Goal: Task Accomplishment & Management: Manage account settings

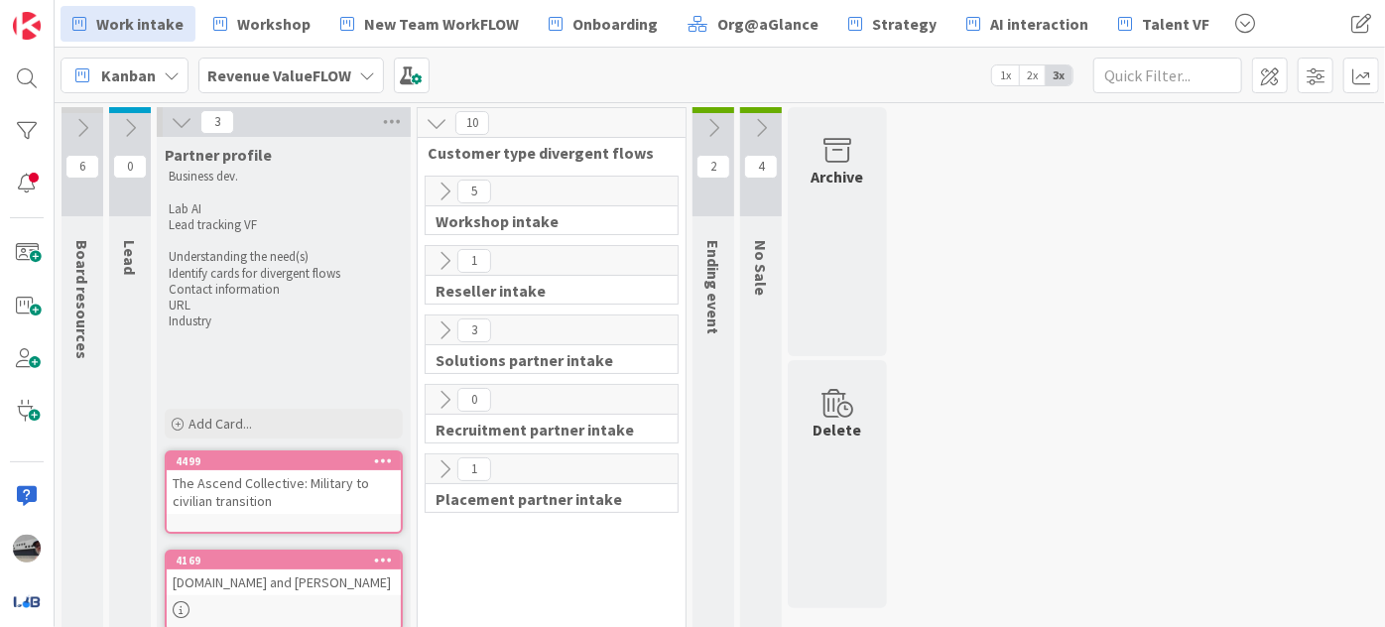
scroll to position [125, 0]
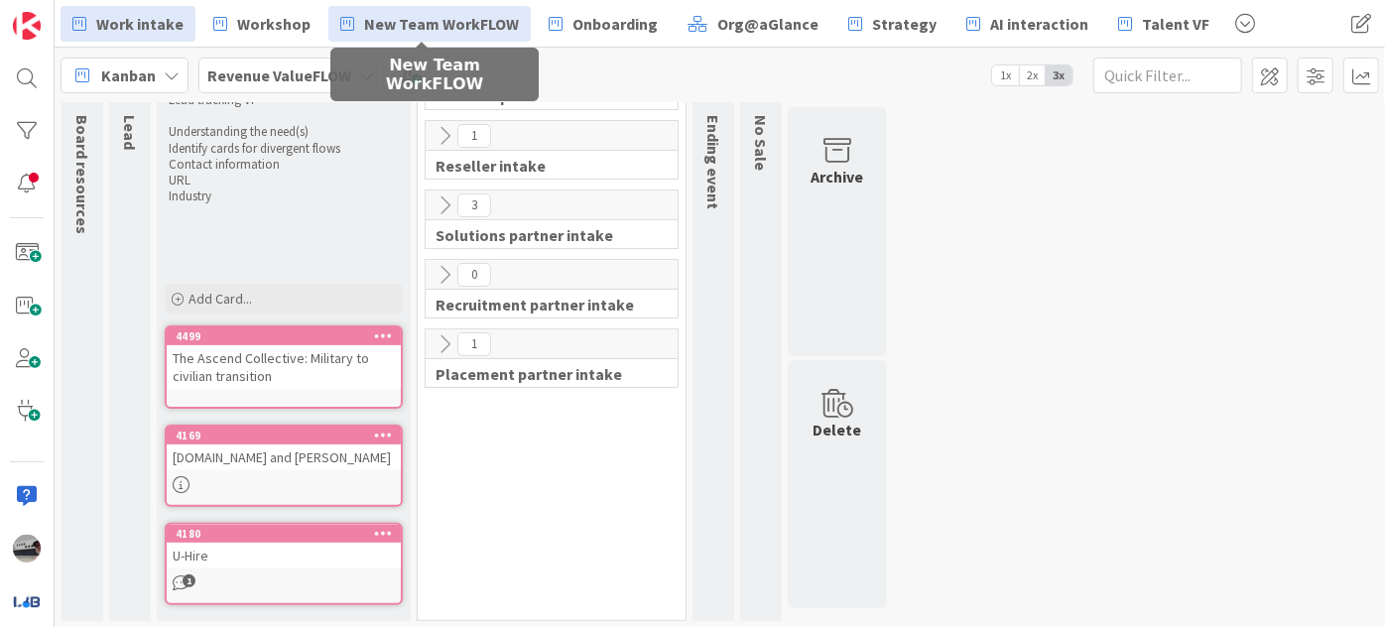
click at [437, 15] on span "New Team WorkFLOW" at bounding box center [441, 24] width 155 height 24
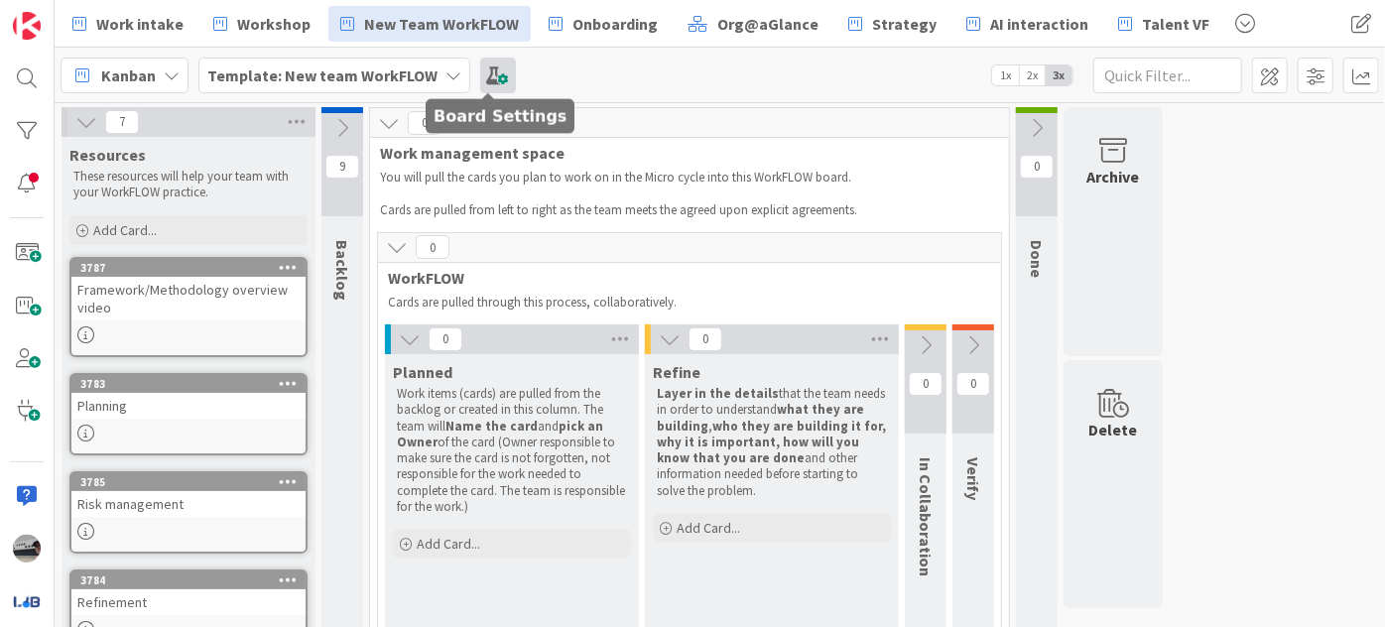
click at [489, 76] on span at bounding box center [498, 76] width 36 height 36
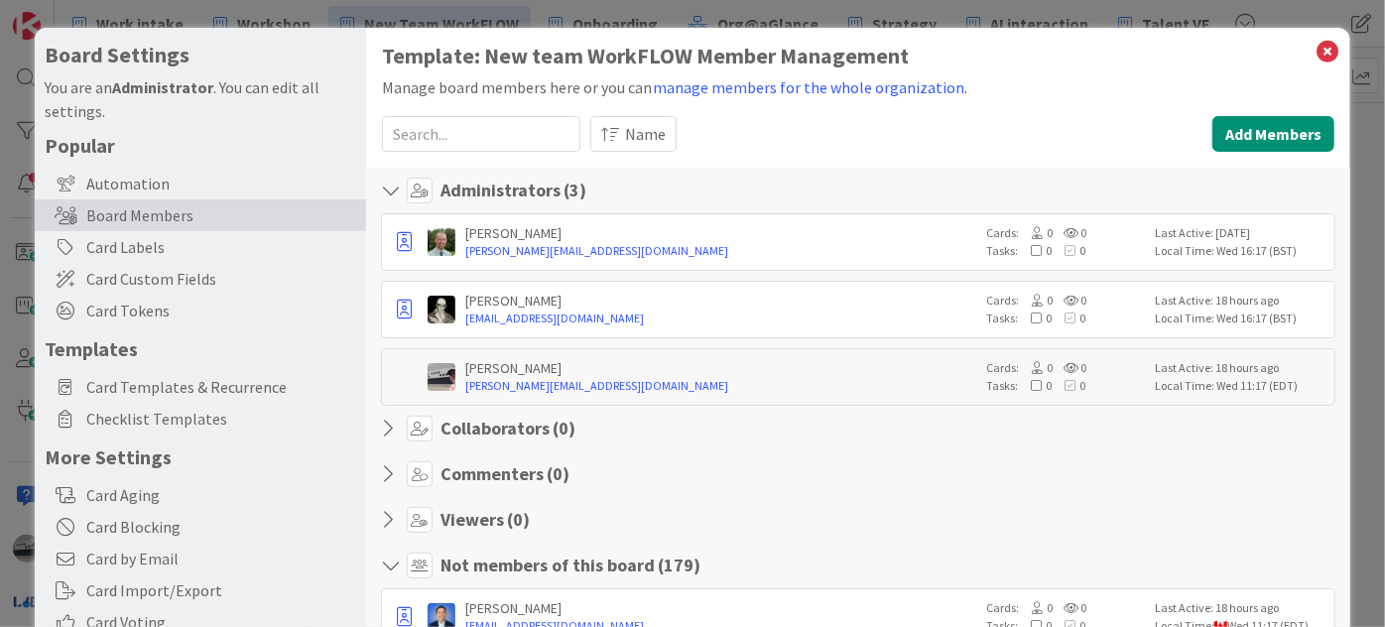
click at [465, 120] on input at bounding box center [481, 134] width 198 height 36
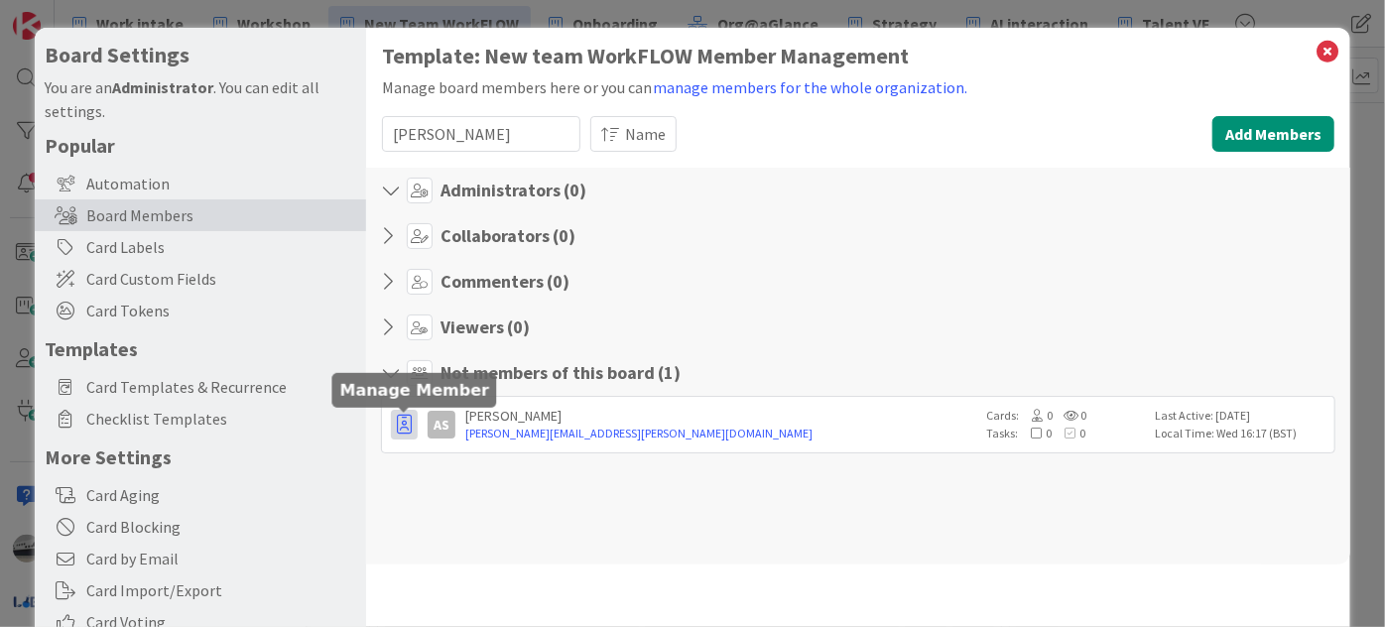
click at [405, 415] on icon "button" at bounding box center [404, 425] width 15 height 20
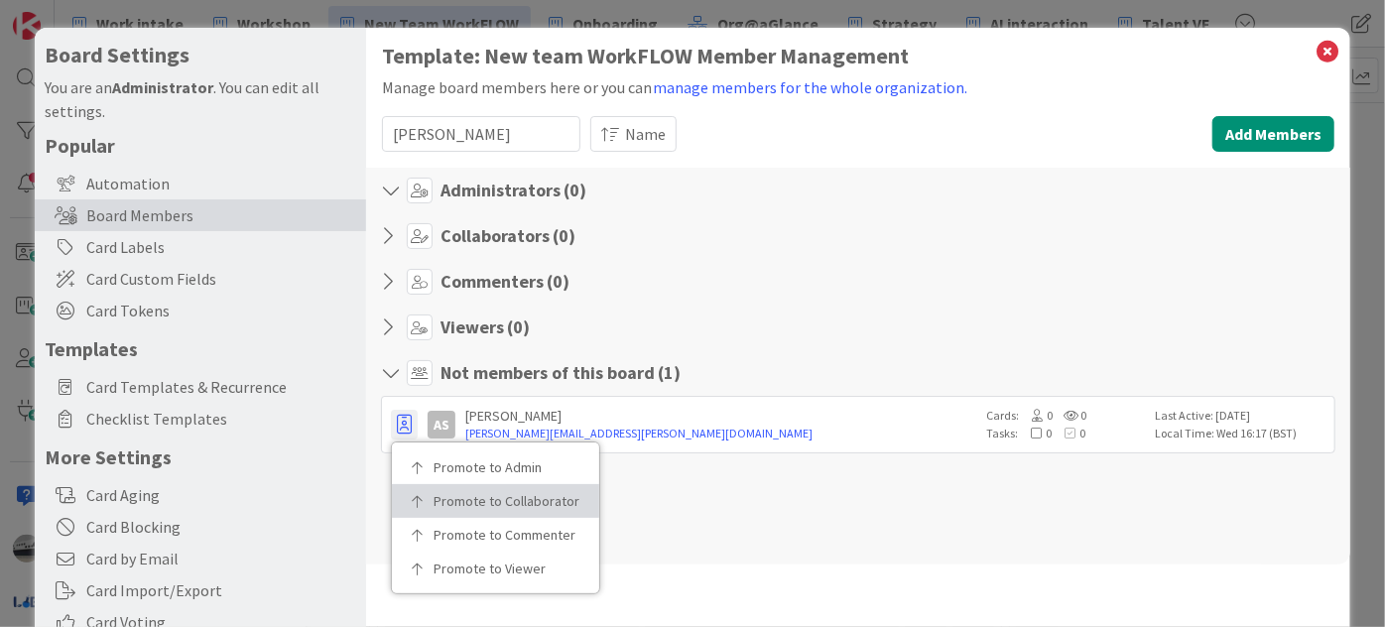
click at [470, 486] on link "Promote to Collaborator" at bounding box center [495, 501] width 207 height 34
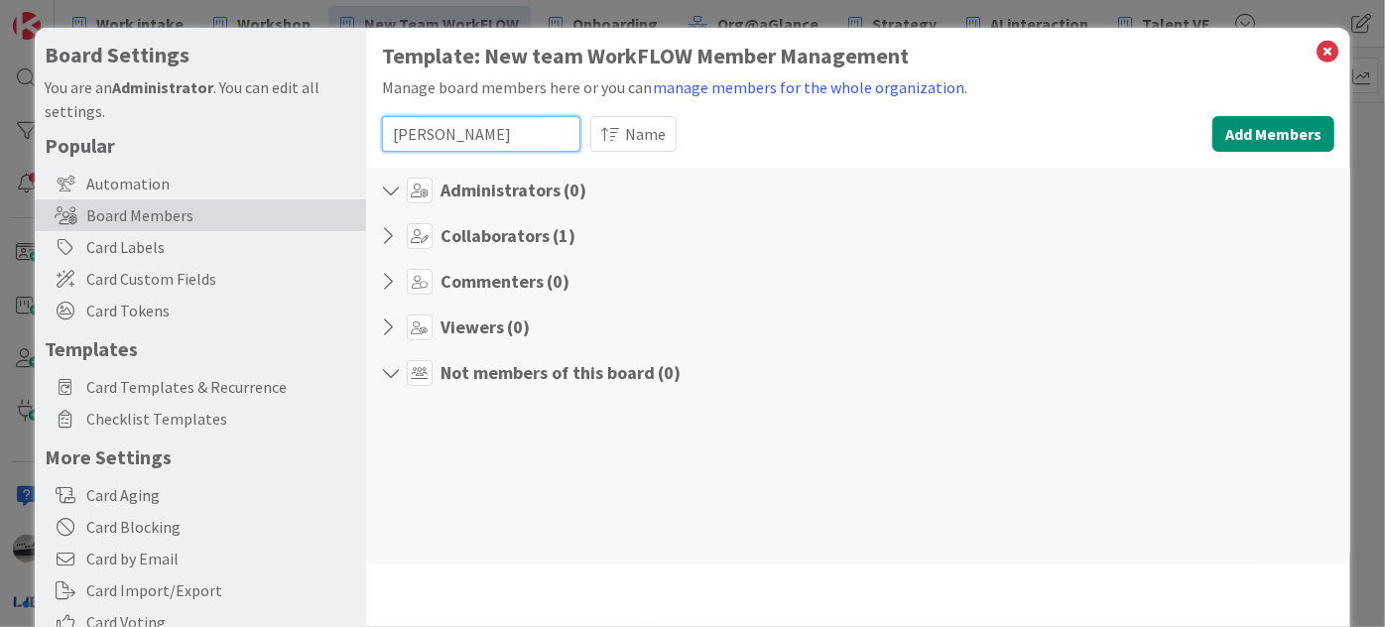
drag, startPoint x: 451, startPoint y: 133, endPoint x: 355, endPoint y: 122, distance: 95.9
click at [355, 122] on div "Board Settings You are an Administrator . You can edit all settings. Popular Au…" at bounding box center [693, 409] width 1316 height 762
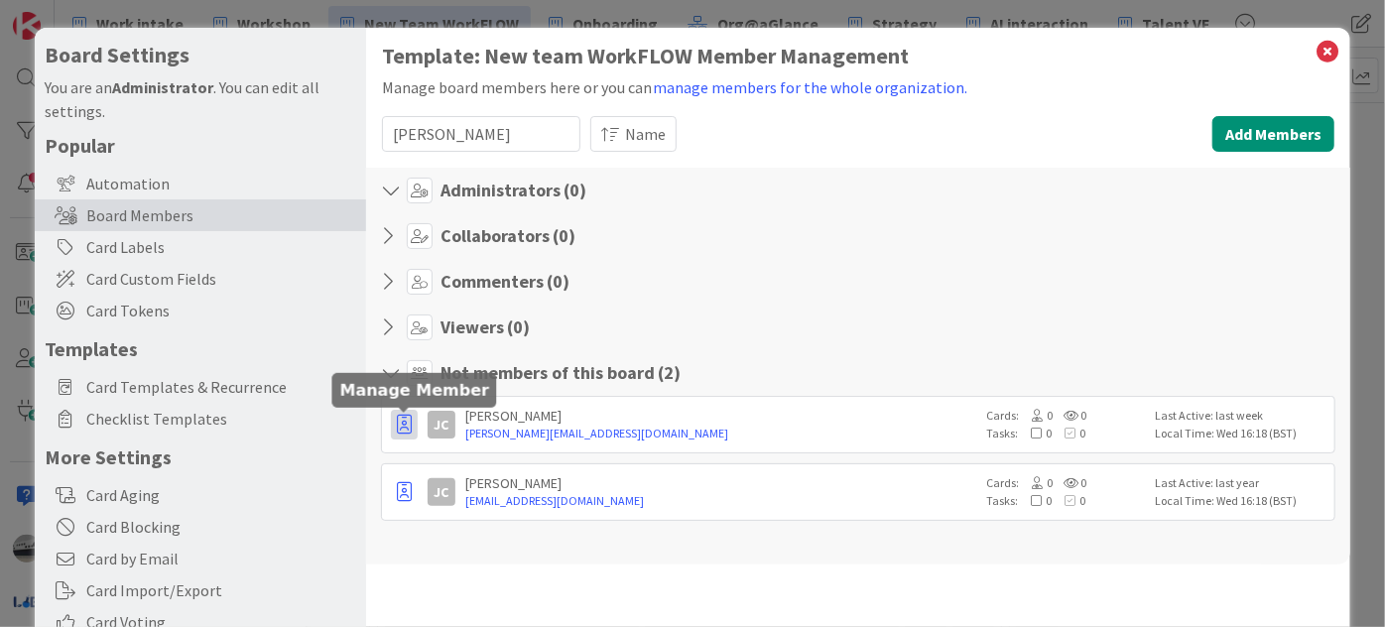
click at [407, 427] on icon "button" at bounding box center [404, 425] width 15 height 20
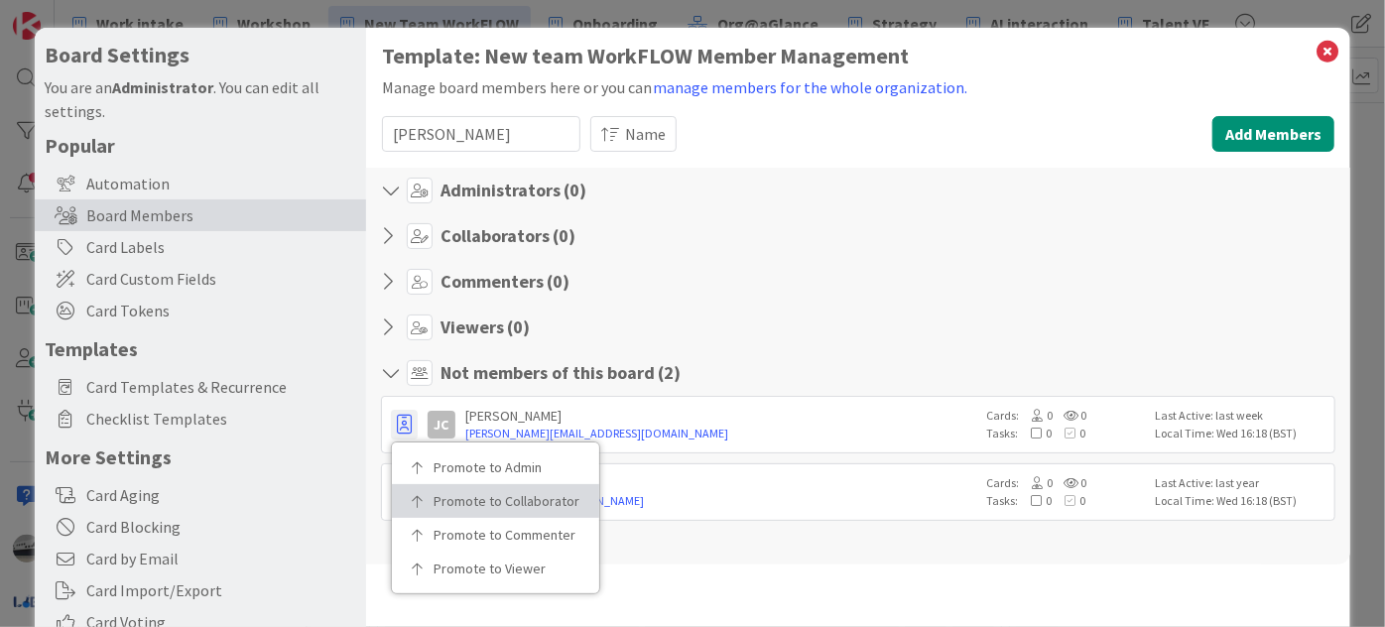
click at [425, 504] on link "Promote to Collaborator" at bounding box center [495, 501] width 207 height 34
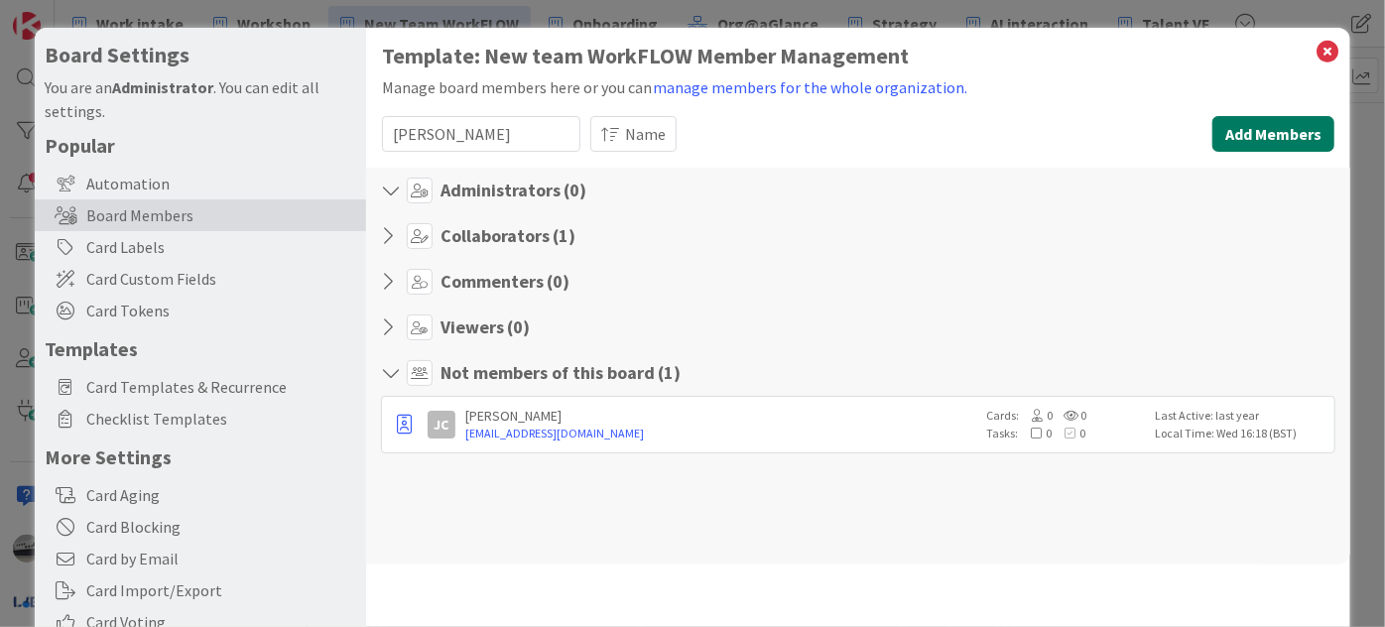
drag, startPoint x: 1259, startPoint y: 127, endPoint x: 1005, endPoint y: 110, distance: 254.6
click at [1005, 110] on div "Template: New team WorkFLOW Member Management Manage board members here or you …" at bounding box center [858, 296] width 953 height 505
click at [465, 128] on input "[PERSON_NAME]" at bounding box center [481, 134] width 198 height 36
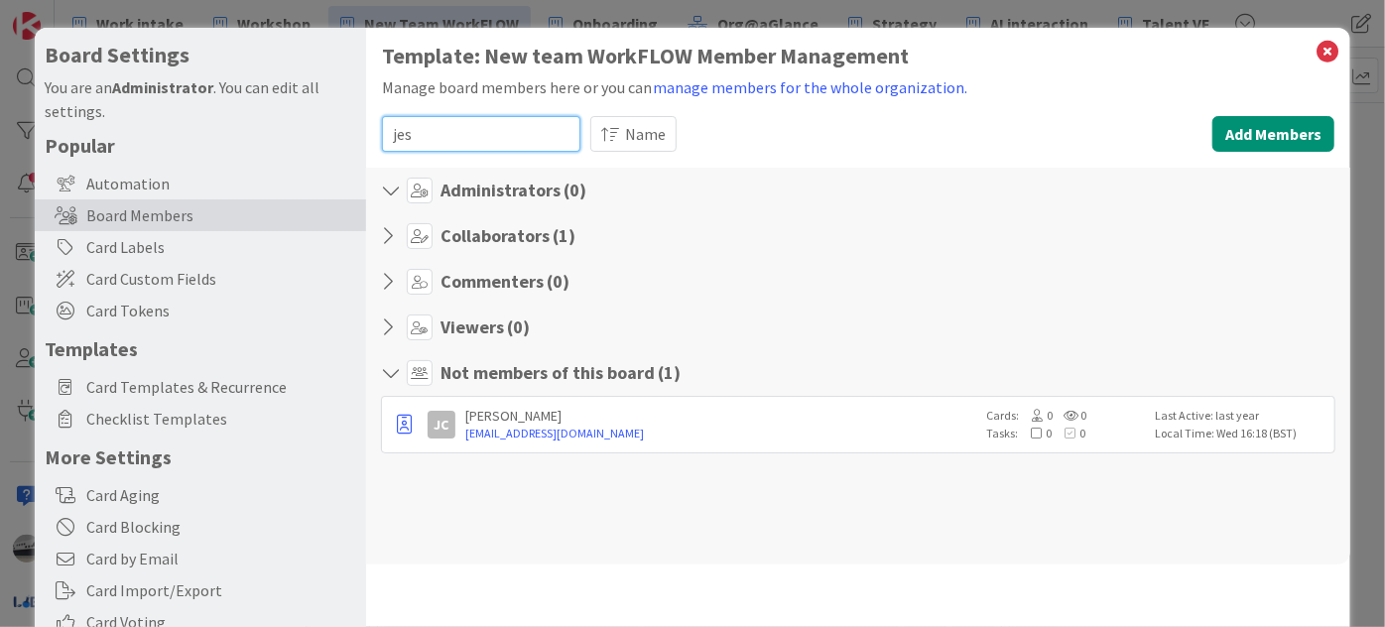
type input "jes"
click at [394, 233] on icon at bounding box center [394, 236] width 26 height 20
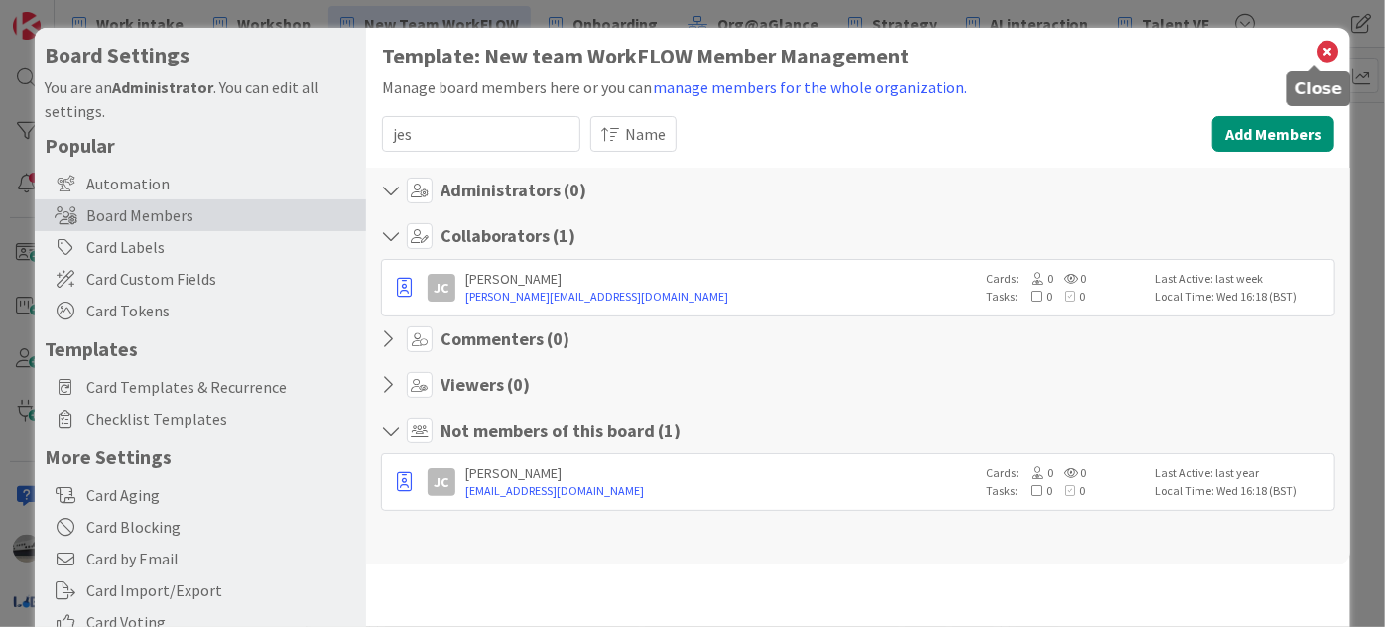
click at [1316, 50] on icon at bounding box center [1328, 52] width 26 height 28
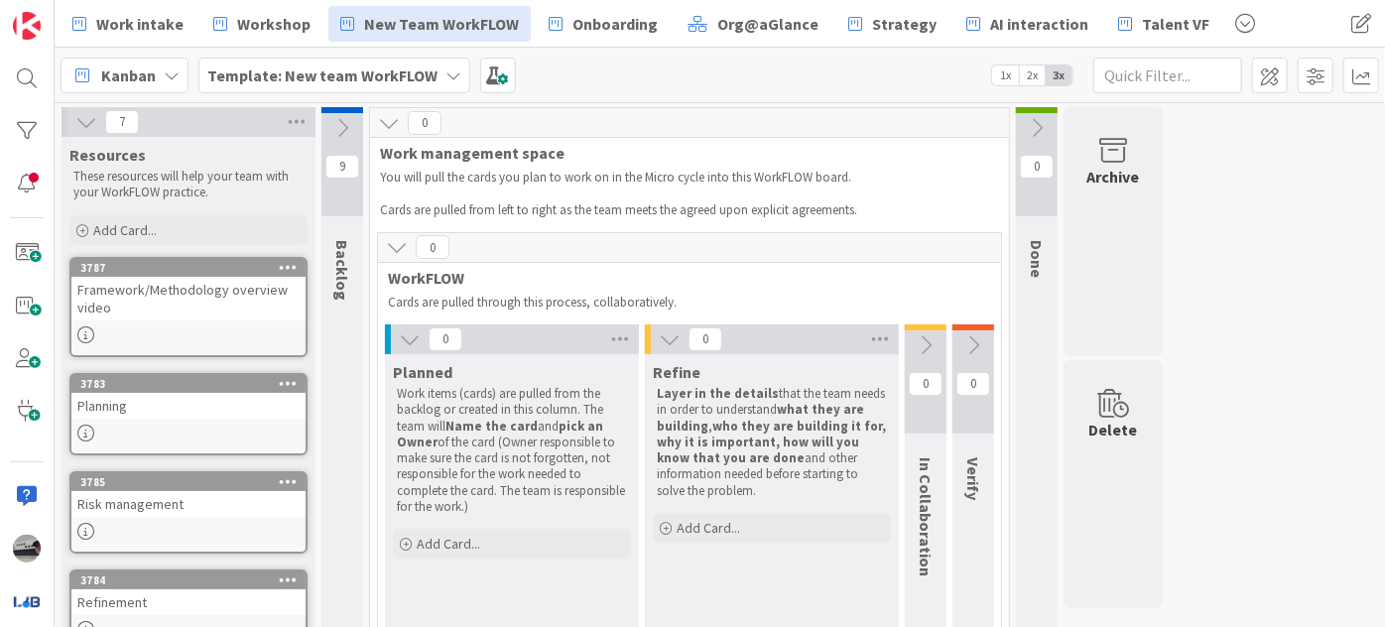
click at [406, 331] on icon at bounding box center [410, 340] width 22 height 22
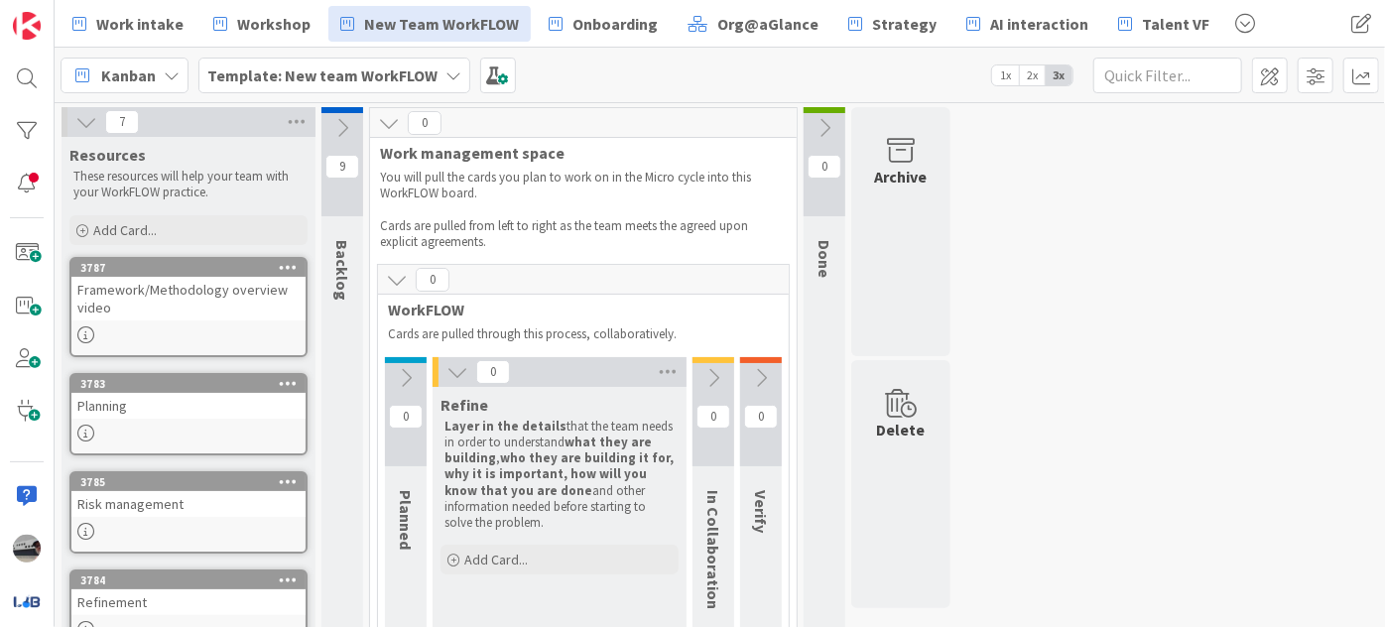
click at [460, 370] on icon at bounding box center [458, 372] width 22 height 22
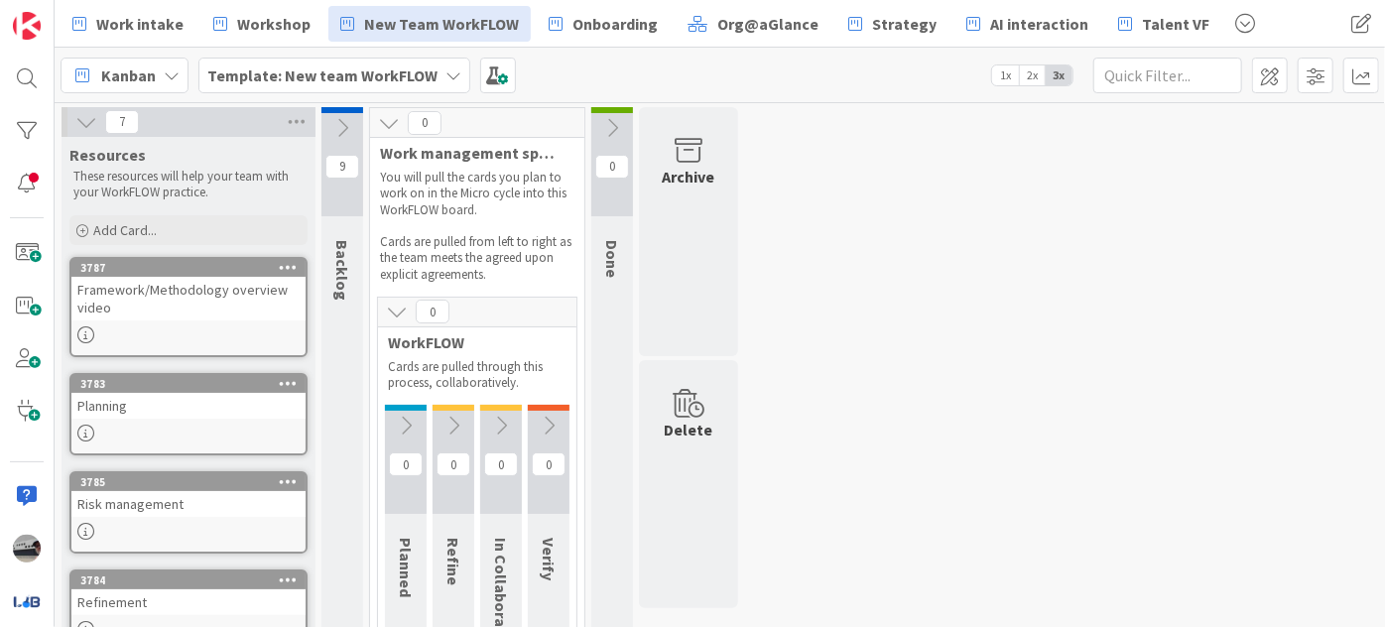
click at [401, 317] on icon at bounding box center [397, 312] width 22 height 22
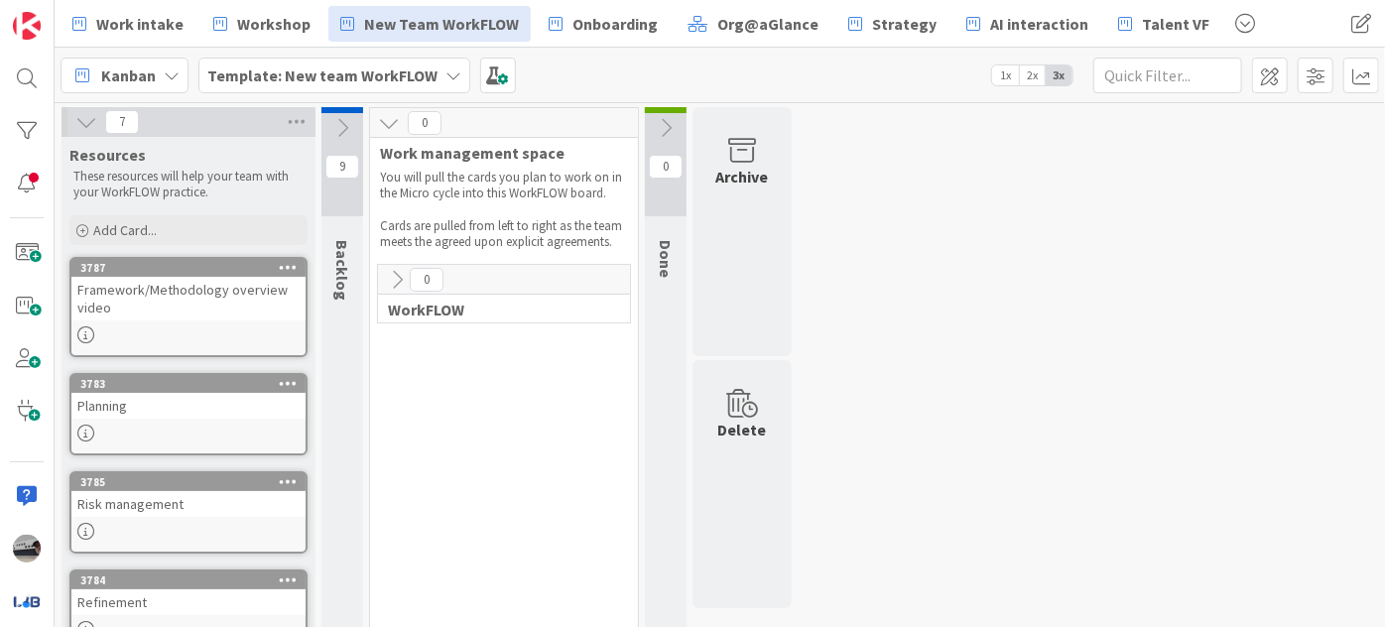
click at [87, 123] on icon at bounding box center [86, 122] width 22 height 22
